Goal: Transaction & Acquisition: Purchase product/service

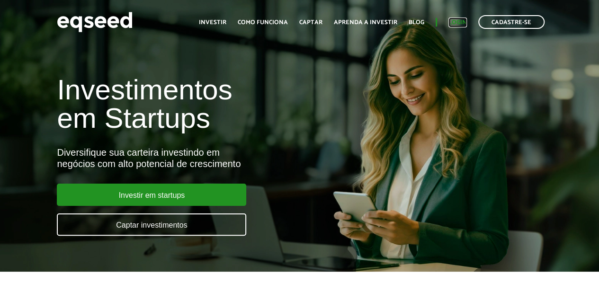
click at [465, 19] on link "Login" at bounding box center [458, 22] width 18 height 6
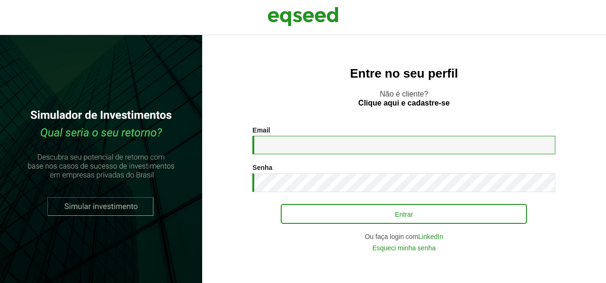
type input "**********"
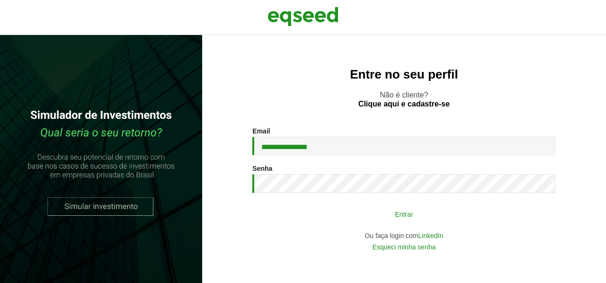
click at [379, 211] on button "Entrar" at bounding box center [404, 214] width 246 height 18
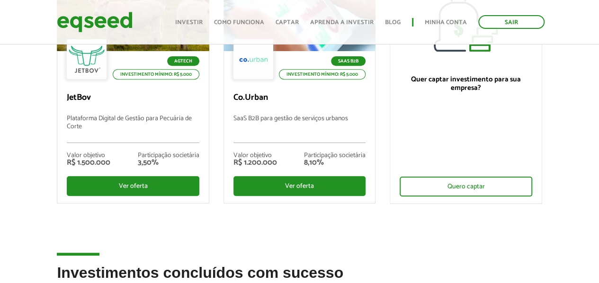
scroll to position [189, 0]
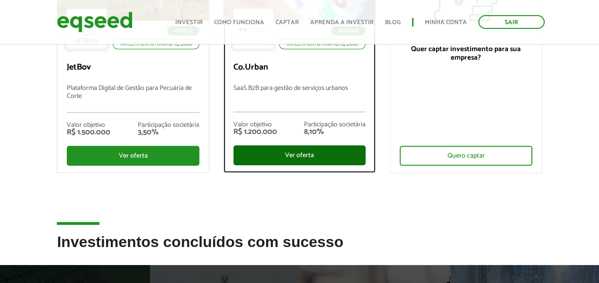
click at [274, 157] on div "Ver oferta" at bounding box center [299, 155] width 132 height 20
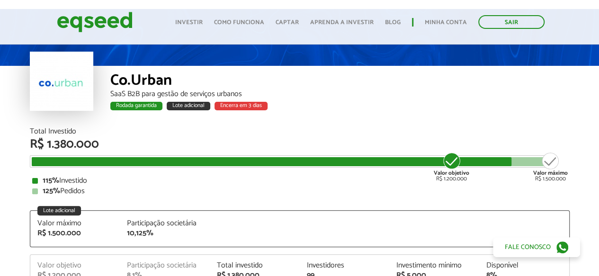
scroll to position [47, 0]
